Goal: Task Accomplishment & Management: Use online tool/utility

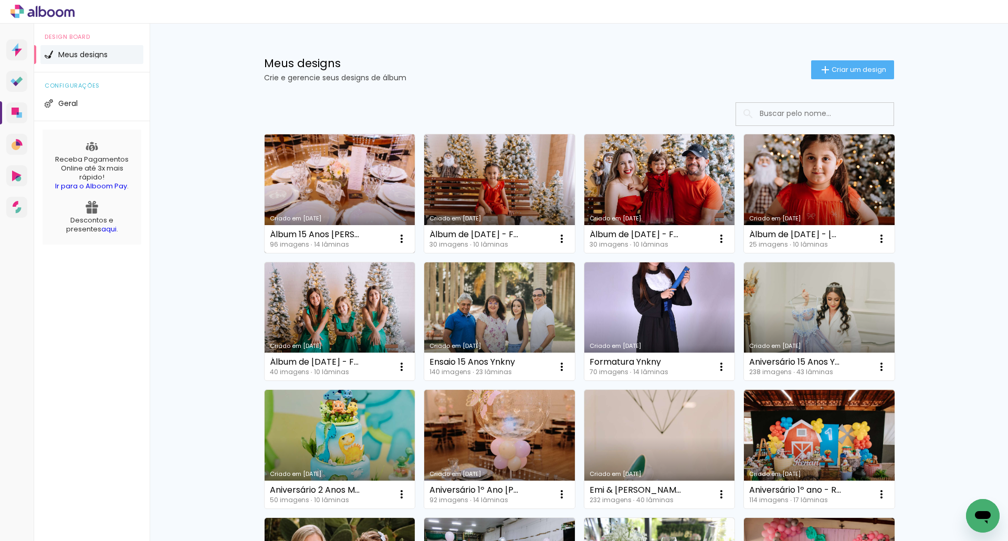
click at [342, 206] on link "Criado em [DATE]" at bounding box center [340, 193] width 151 height 119
